Goal: Task Accomplishment & Management: Complete application form

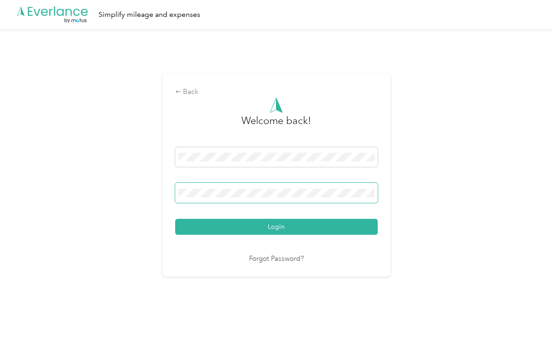
click at [175, 219] on button "Login" at bounding box center [276, 227] width 202 height 16
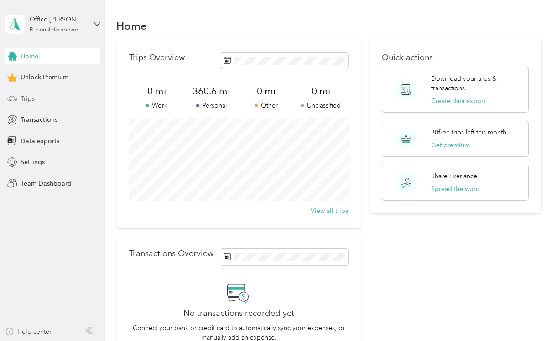
click at [46, 101] on div "Trips" at bounding box center [53, 98] width 96 height 16
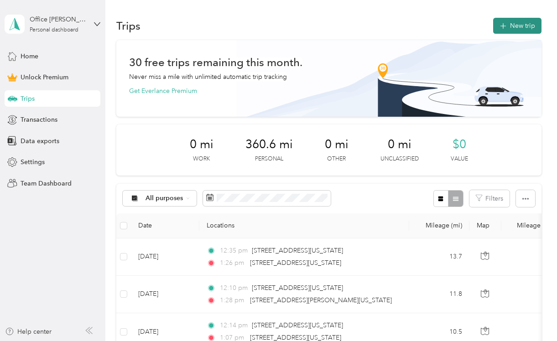
click at [521, 25] on button "New trip" at bounding box center [517, 26] width 48 height 16
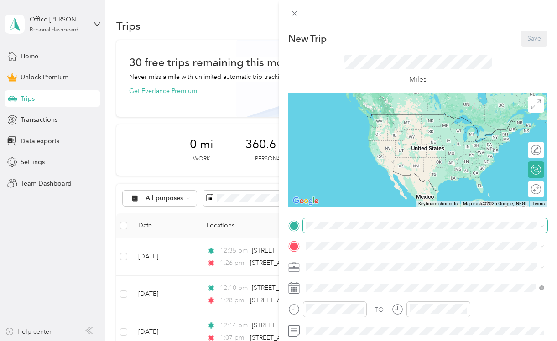
click at [314, 233] on span at bounding box center [425, 225] width 245 height 15
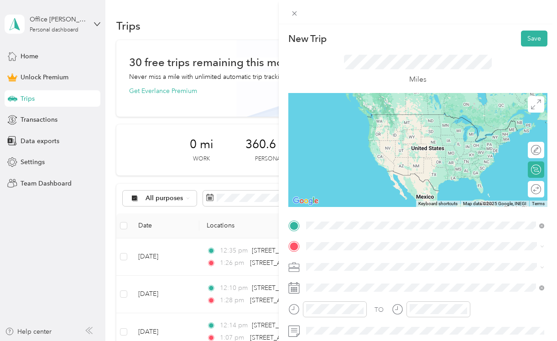
click at [358, 119] on span "[STREET_ADDRESS][US_STATE][US_STATE]" at bounding box center [385, 114] width 124 height 8
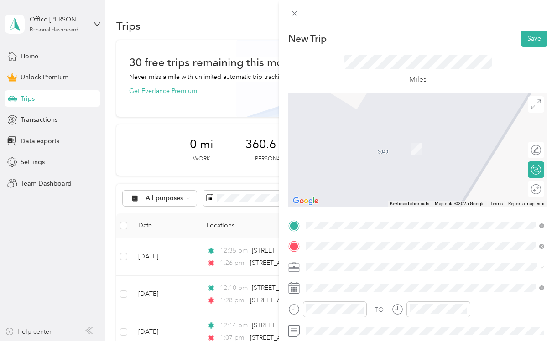
click at [377, 145] on li "[STREET_ADDRESS][US_STATE]" at bounding box center [425, 135] width 245 height 19
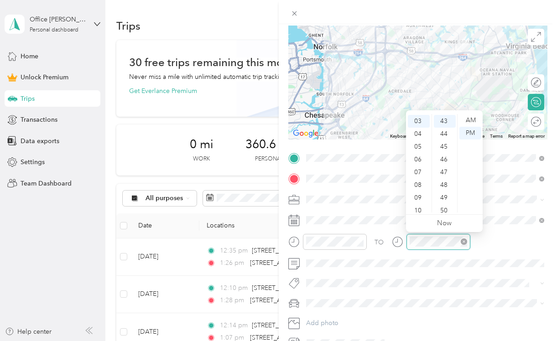
scroll to position [434, 0]
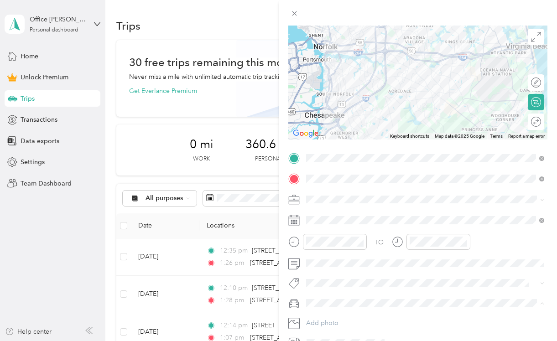
click at [340, 318] on span "[PERSON_NAME] car" at bounding box center [339, 319] width 61 height 8
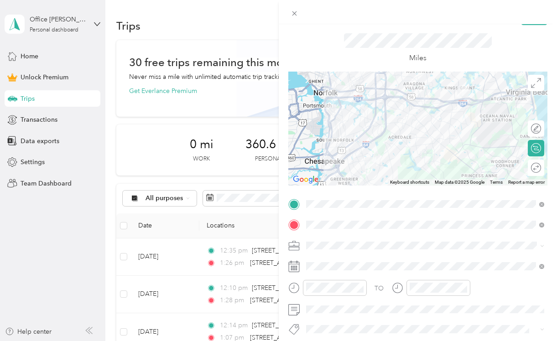
scroll to position [0, 0]
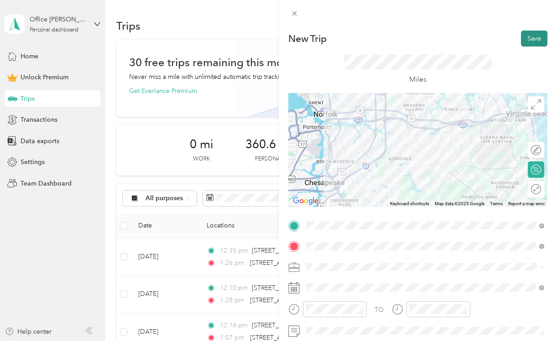
click at [535, 36] on button "Save" at bounding box center [534, 39] width 26 height 16
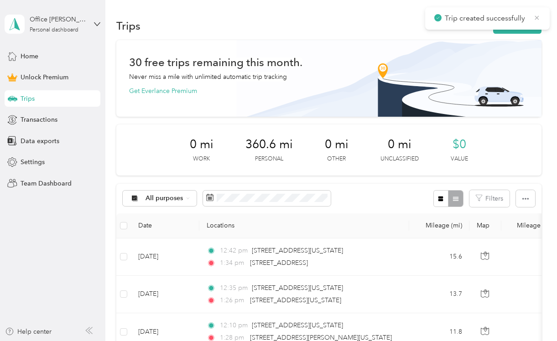
click at [534, 18] on icon at bounding box center [536, 18] width 7 height 8
click at [523, 24] on p "Trip created successfully" at bounding box center [486, 18] width 82 height 11
click at [521, 27] on button "New trip" at bounding box center [517, 26] width 48 height 16
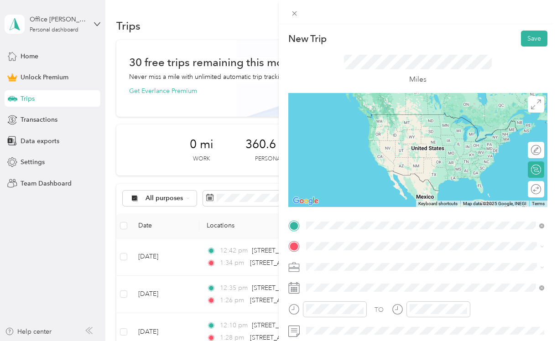
click at [382, 121] on div "[STREET_ADDRESS][US_STATE]" at bounding box center [425, 115] width 232 height 12
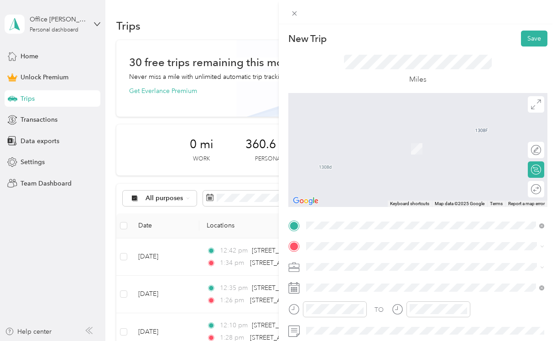
click at [364, 139] on span "[STREET_ADDRESS][US_STATE]" at bounding box center [368, 135] width 91 height 8
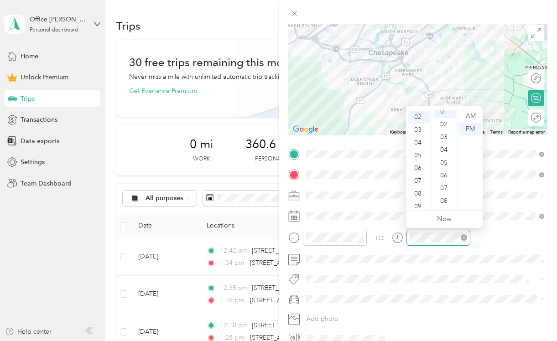
scroll to position [13, 0]
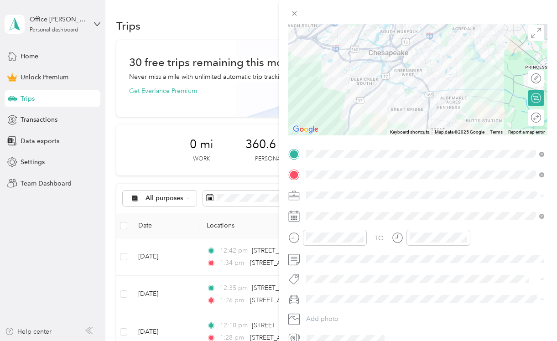
click at [337, 315] on span "[PERSON_NAME] car" at bounding box center [339, 315] width 61 height 8
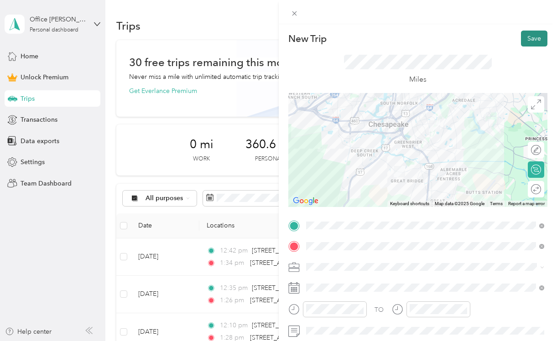
click at [532, 40] on button "Save" at bounding box center [534, 39] width 26 height 16
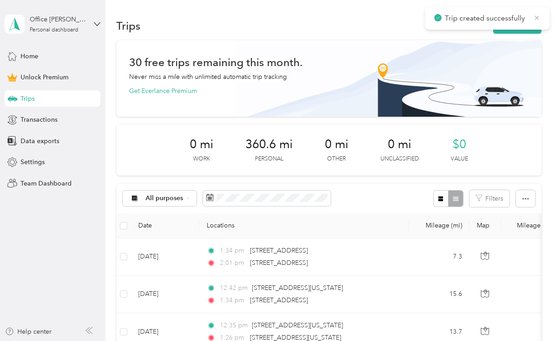
click at [538, 18] on icon at bounding box center [536, 18] width 7 height 8
click at [524, 25] on div "Trip created successfully" at bounding box center [487, 18] width 124 height 22
click at [521, 26] on button "New trip" at bounding box center [517, 26] width 48 height 16
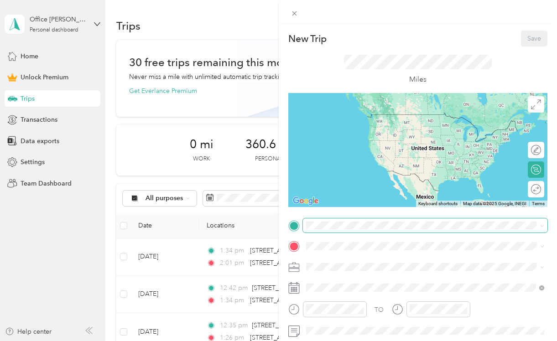
click at [354, 221] on span at bounding box center [425, 225] width 245 height 15
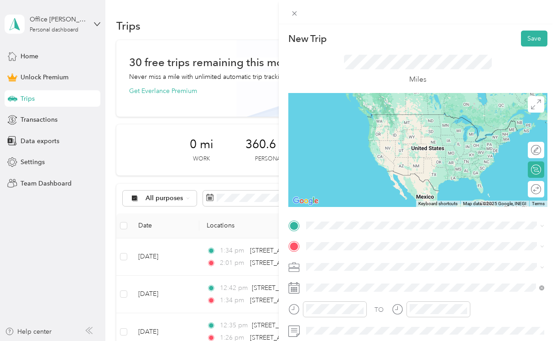
click at [375, 116] on div "[STREET_ADDRESS][US_STATE]" at bounding box center [425, 110] width 232 height 12
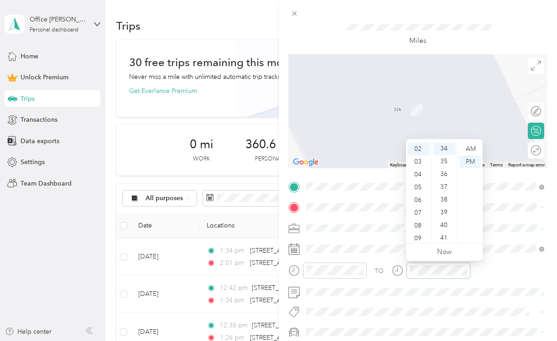
scroll to position [434, 0]
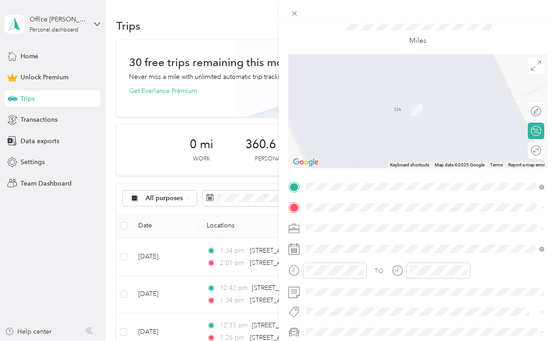
click at [336, 316] on li "[PERSON_NAME] car" at bounding box center [425, 316] width 245 height 16
click at [343, 98] on span "[STREET_ADDRESS][PERSON_NAME][US_STATE]" at bounding box center [394, 97] width 142 height 8
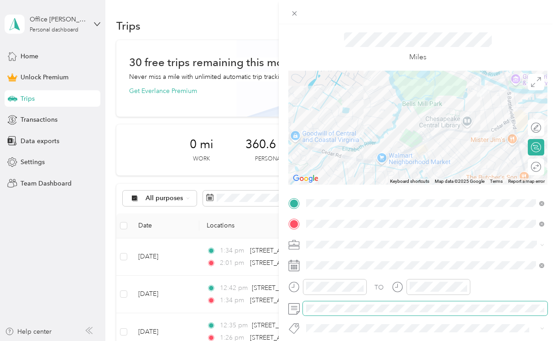
scroll to position [0, 0]
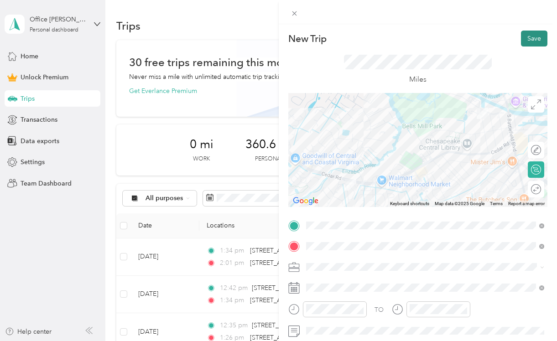
click at [535, 36] on button "Save" at bounding box center [534, 39] width 26 height 16
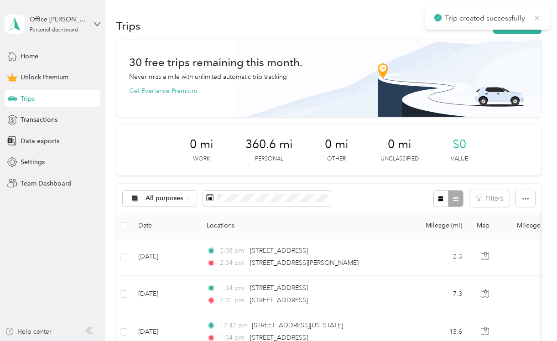
click at [538, 20] on icon at bounding box center [537, 18] width 4 height 4
click at [523, 25] on div "Trip created successfully" at bounding box center [487, 18] width 124 height 22
click at [517, 27] on button "New trip" at bounding box center [517, 26] width 48 height 16
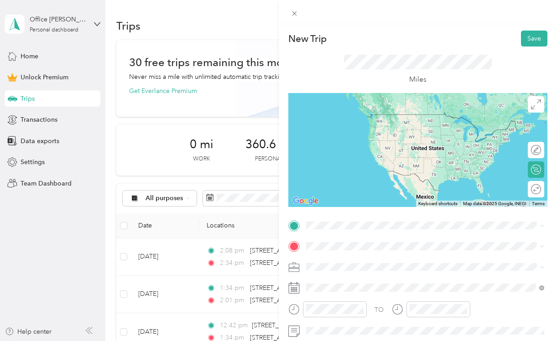
click at [374, 119] on span "[STREET_ADDRESS][PERSON_NAME][US_STATE]" at bounding box center [394, 114] width 142 height 8
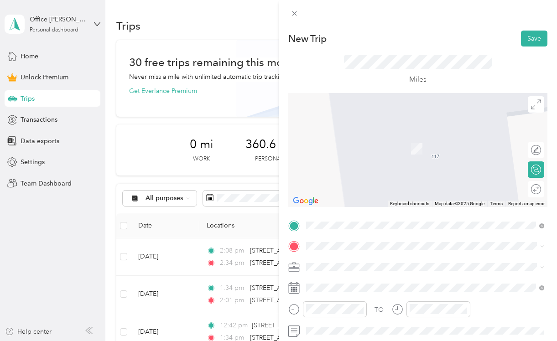
click at [362, 136] on span "[STREET_ADDRESS][US_STATE][US_STATE]" at bounding box center [385, 133] width 124 height 8
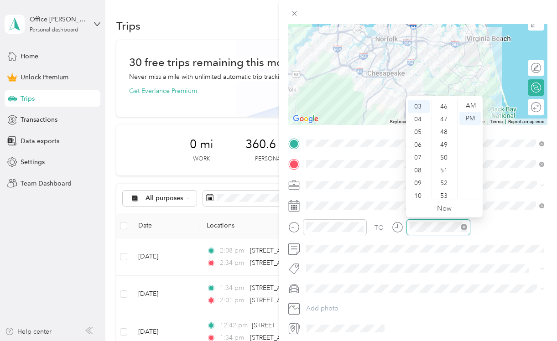
scroll to position [166, 0]
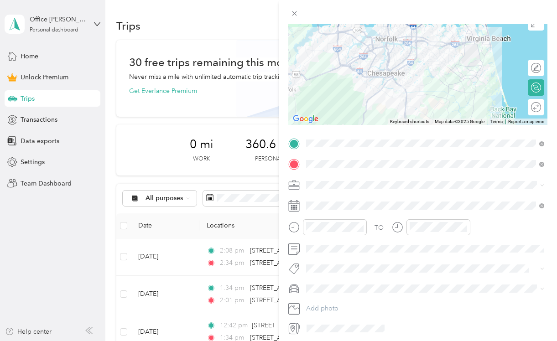
click at [339, 307] on li "[PERSON_NAME] car" at bounding box center [425, 300] width 245 height 16
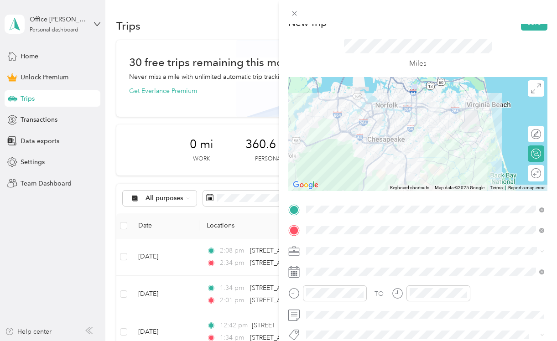
scroll to position [0, 0]
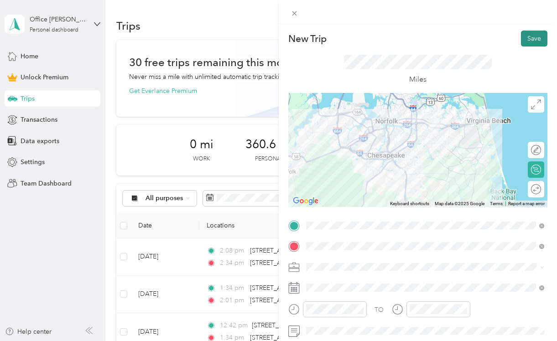
click at [536, 39] on button "Save" at bounding box center [534, 39] width 26 height 16
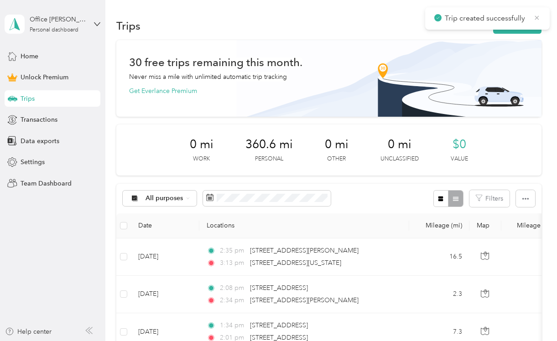
click at [535, 17] on icon at bounding box center [536, 18] width 7 height 8
click at [40, 23] on div "Office [PERSON_NAME] Team" at bounding box center [58, 20] width 57 height 10
click at [32, 77] on div "Log out" at bounding box center [100, 72] width 179 height 16
